Goal: Transaction & Acquisition: Purchase product/service

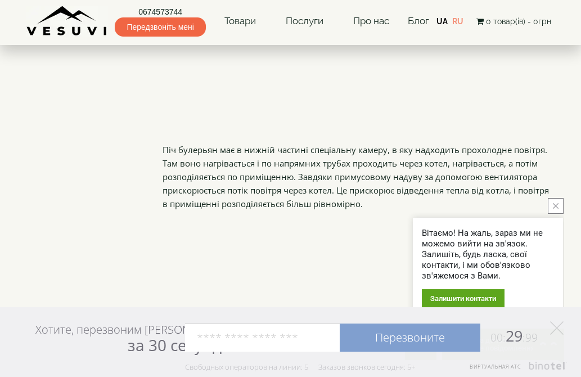
scroll to position [843, 0]
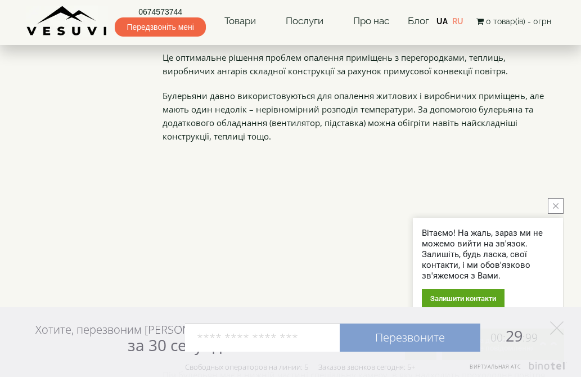
click at [558, 207] on button "close button" at bounding box center [556, 206] width 16 height 16
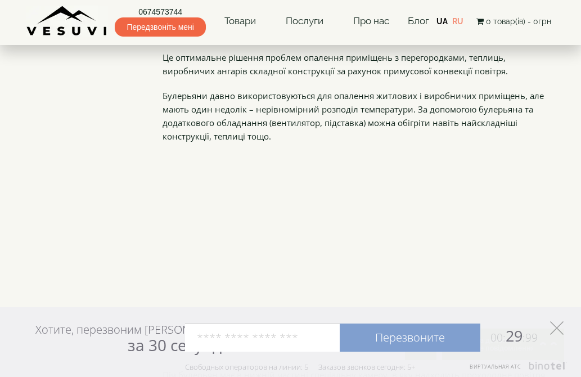
click at [557, 331] on icon at bounding box center [556, 327] width 13 height 13
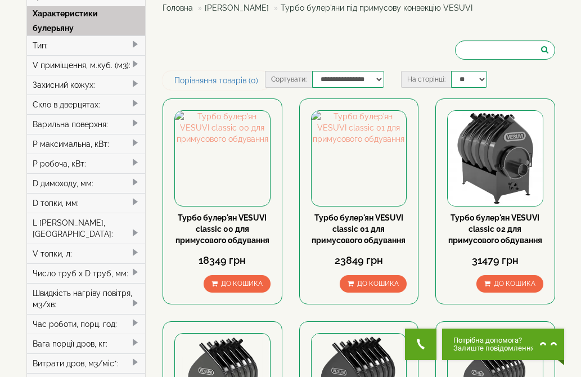
scroll to position [0, 0]
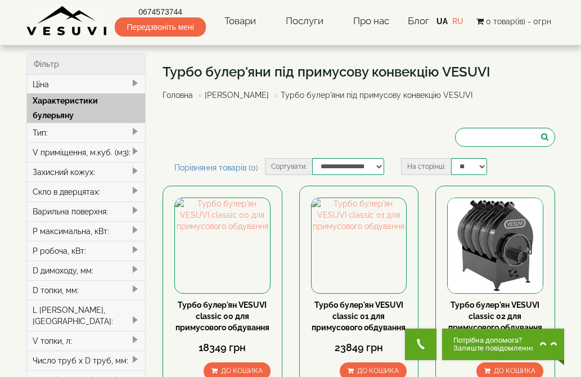
click at [180, 96] on link "Головна" at bounding box center [178, 95] width 30 height 9
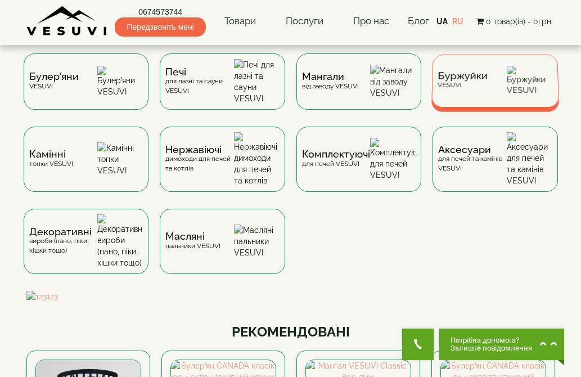
click at [458, 74] on span "Буржуйки" at bounding box center [462, 76] width 50 height 8
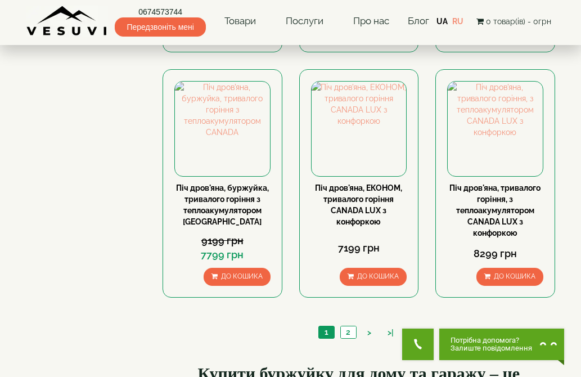
scroll to position [1012, 0]
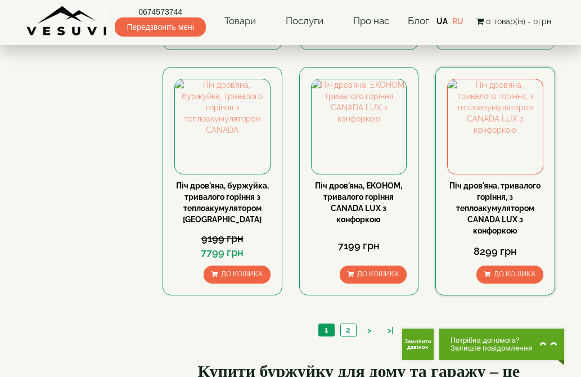
click at [504, 192] on link "Піч дров'яна, тривалого горіння, з теплоакумулятором CANADA LUX з конфоркою" at bounding box center [494, 208] width 91 height 54
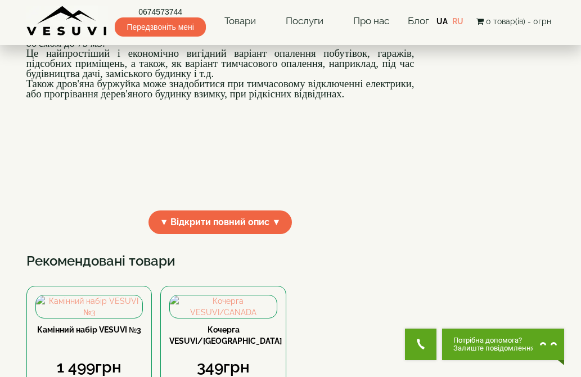
scroll to position [337, 0]
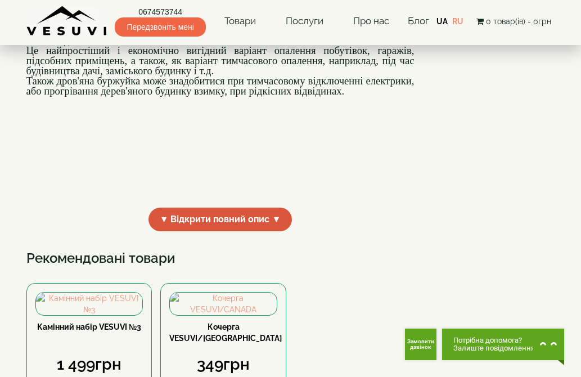
click at [231, 232] on span "▼ Відкрити повний опис ▼" at bounding box center [220, 219] width 144 height 24
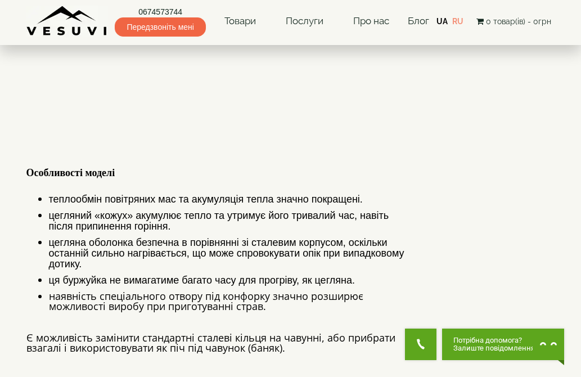
scroll to position [562, 0]
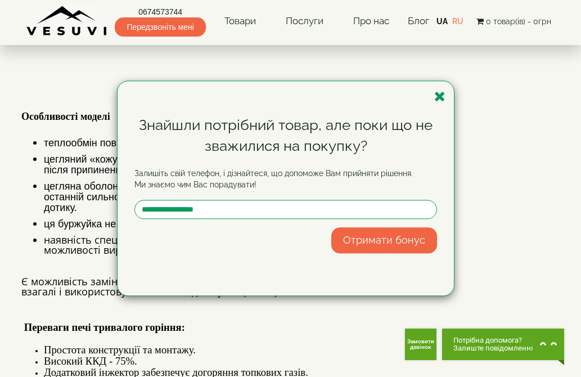
click at [445, 92] on div "Знайшли потрібний товар, але поки що не зважилися на покупку? Залишіть свій тел…" at bounding box center [286, 188] width 336 height 214
click at [439, 96] on icon "button" at bounding box center [439, 96] width 11 height 14
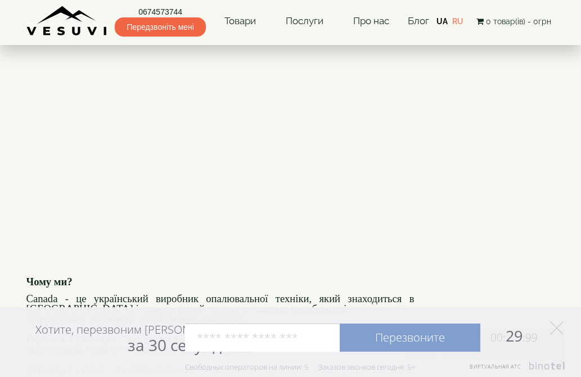
scroll to position [1462, 0]
